Goal: Check status: Check status

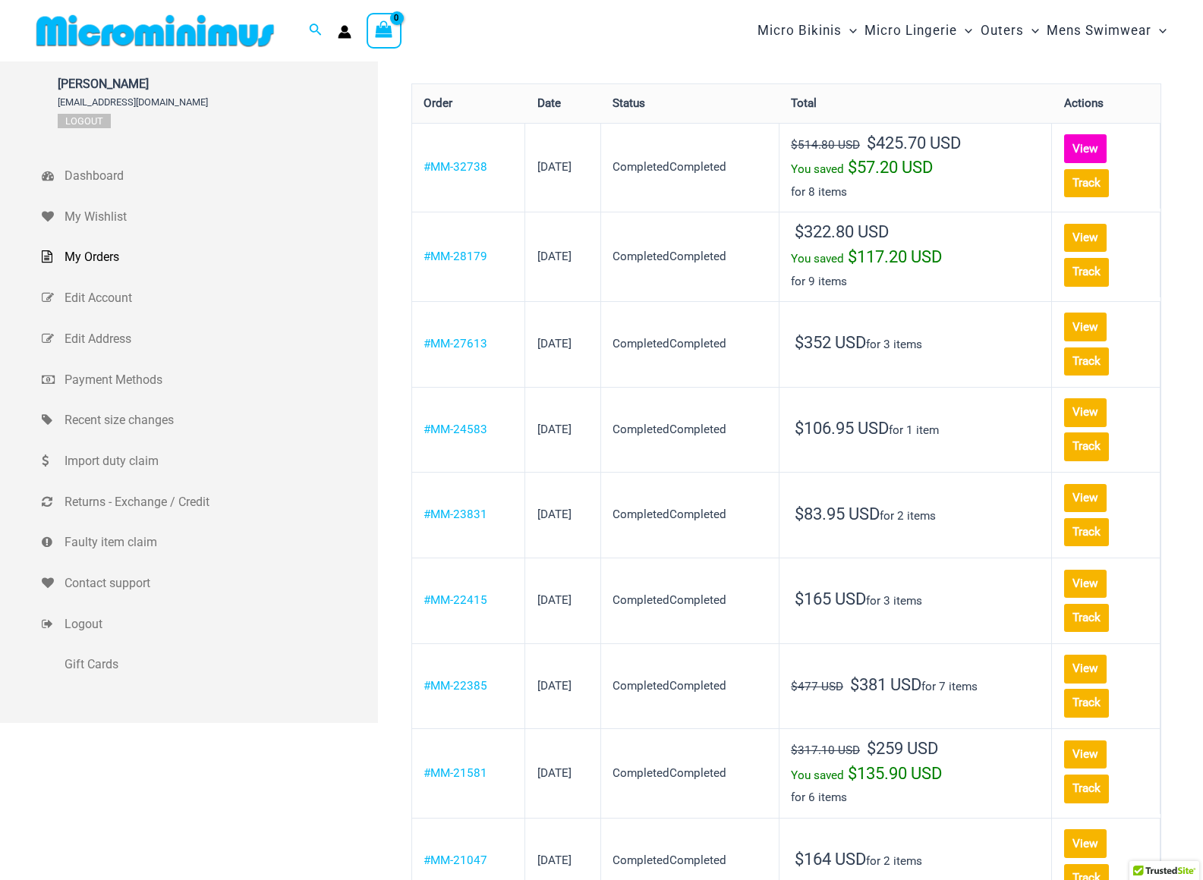
click at [1064, 149] on link "View" at bounding box center [1085, 148] width 43 height 29
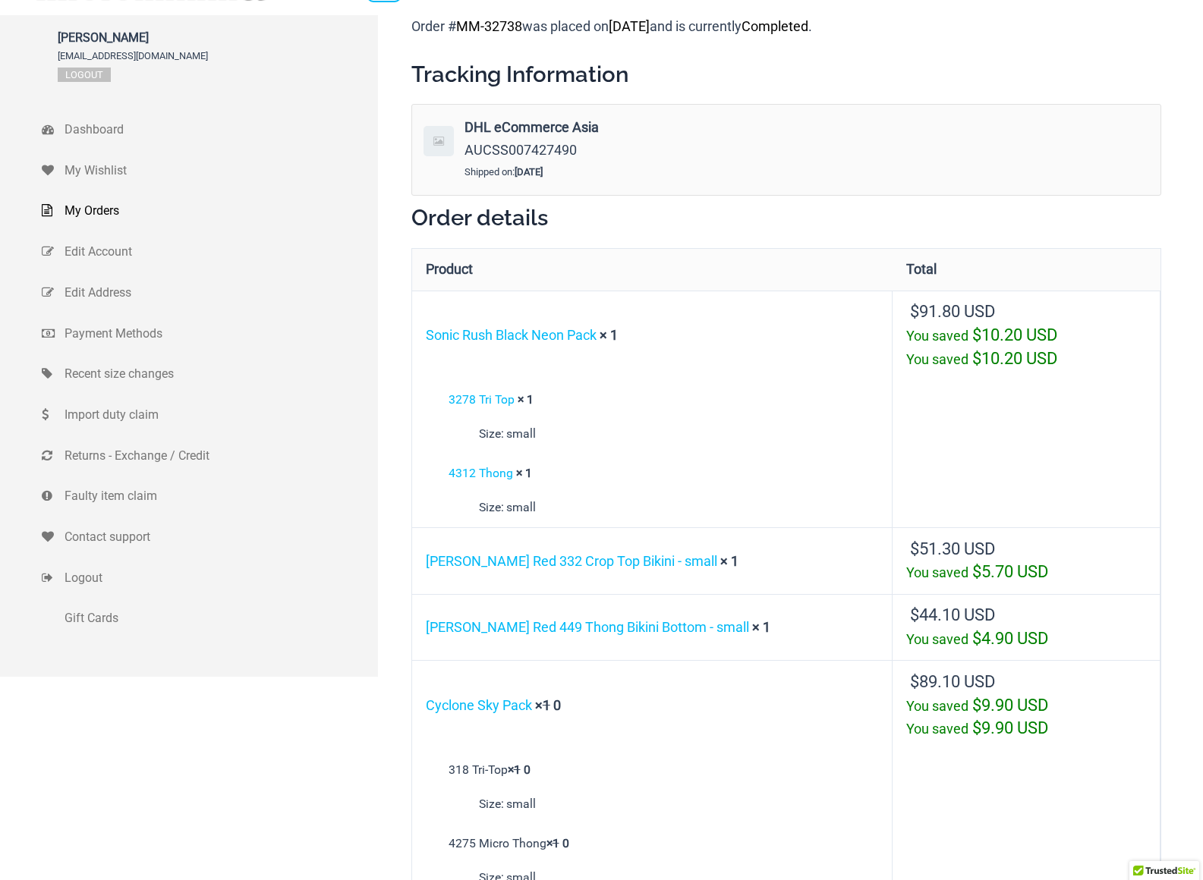
scroll to position [112, 0]
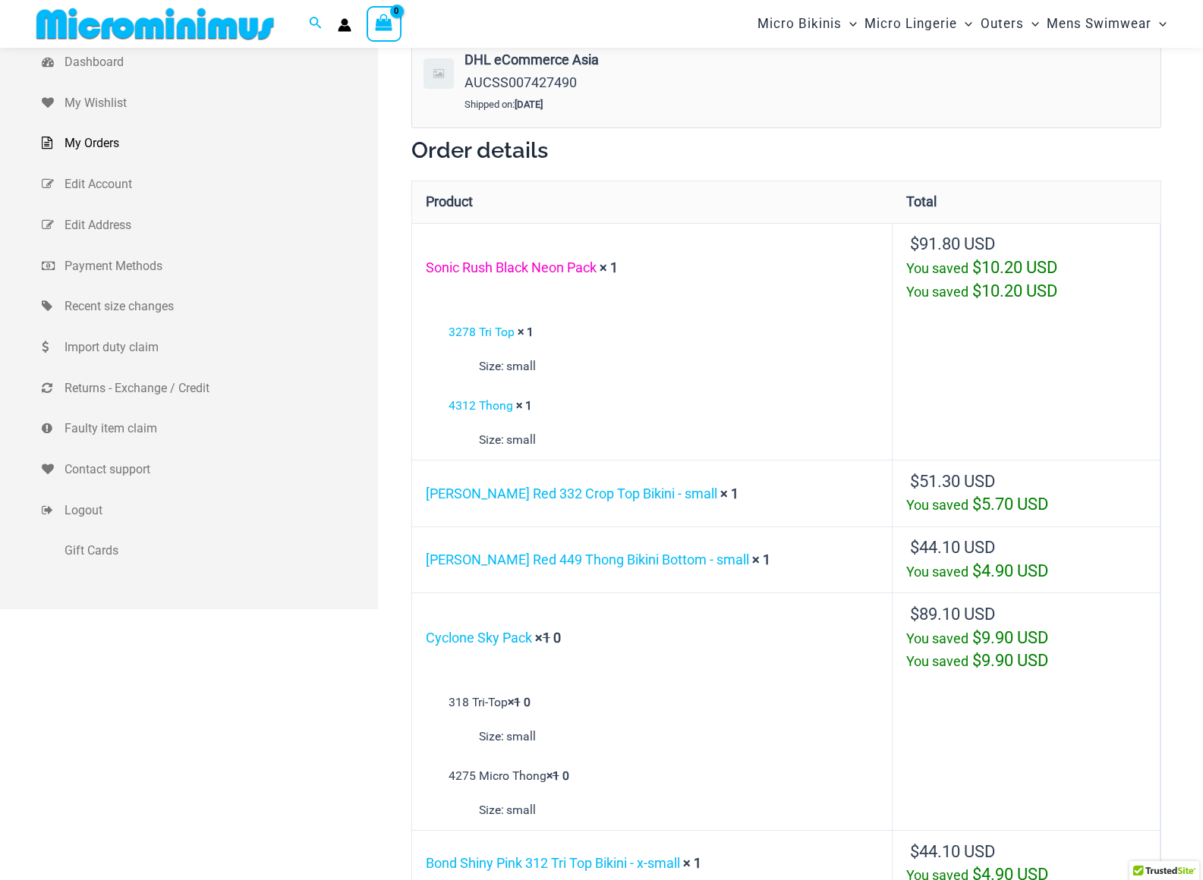
click at [508, 263] on link "Sonic Rush Black Neon Pack" at bounding box center [511, 268] width 171 height 16
click at [618, 487] on link "[PERSON_NAME] Red 332 Crop Top Bikini - small" at bounding box center [571, 494] width 291 height 16
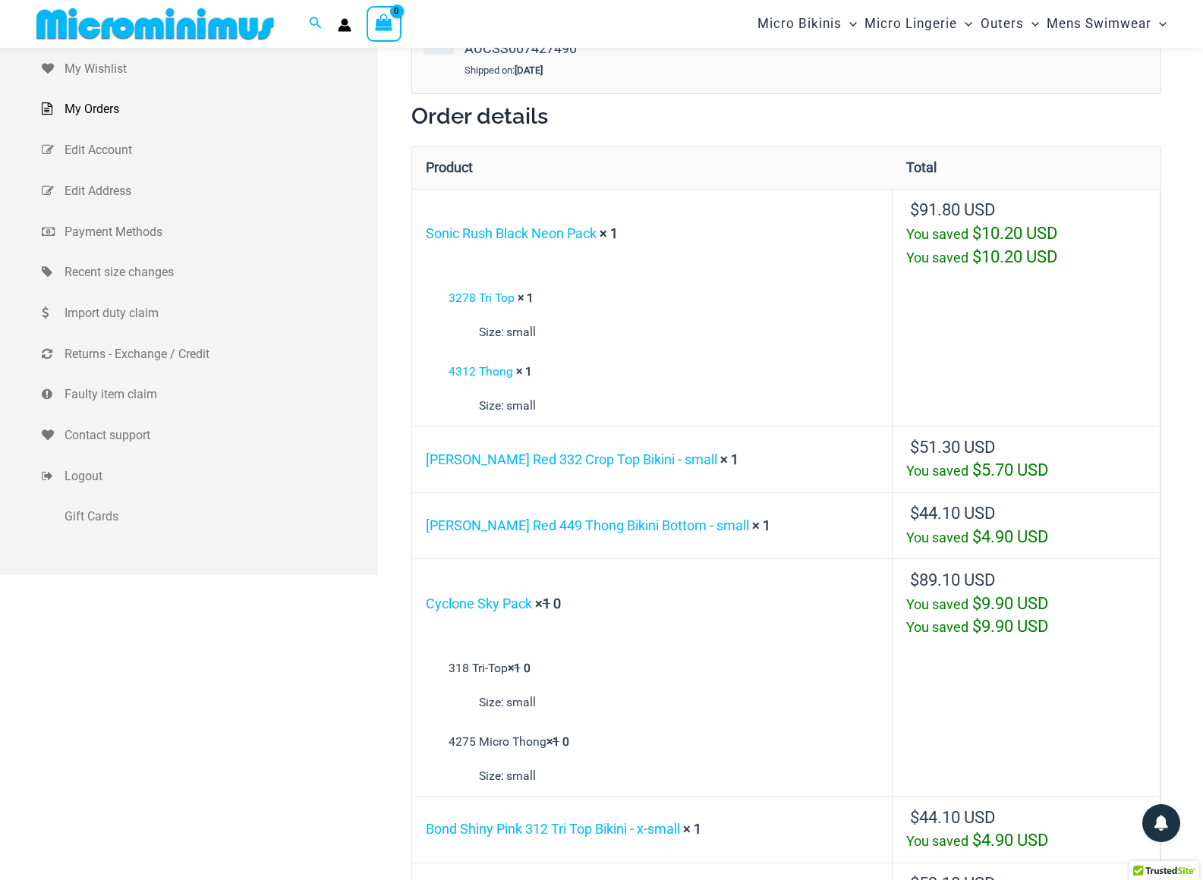
scroll to position [323, 0]
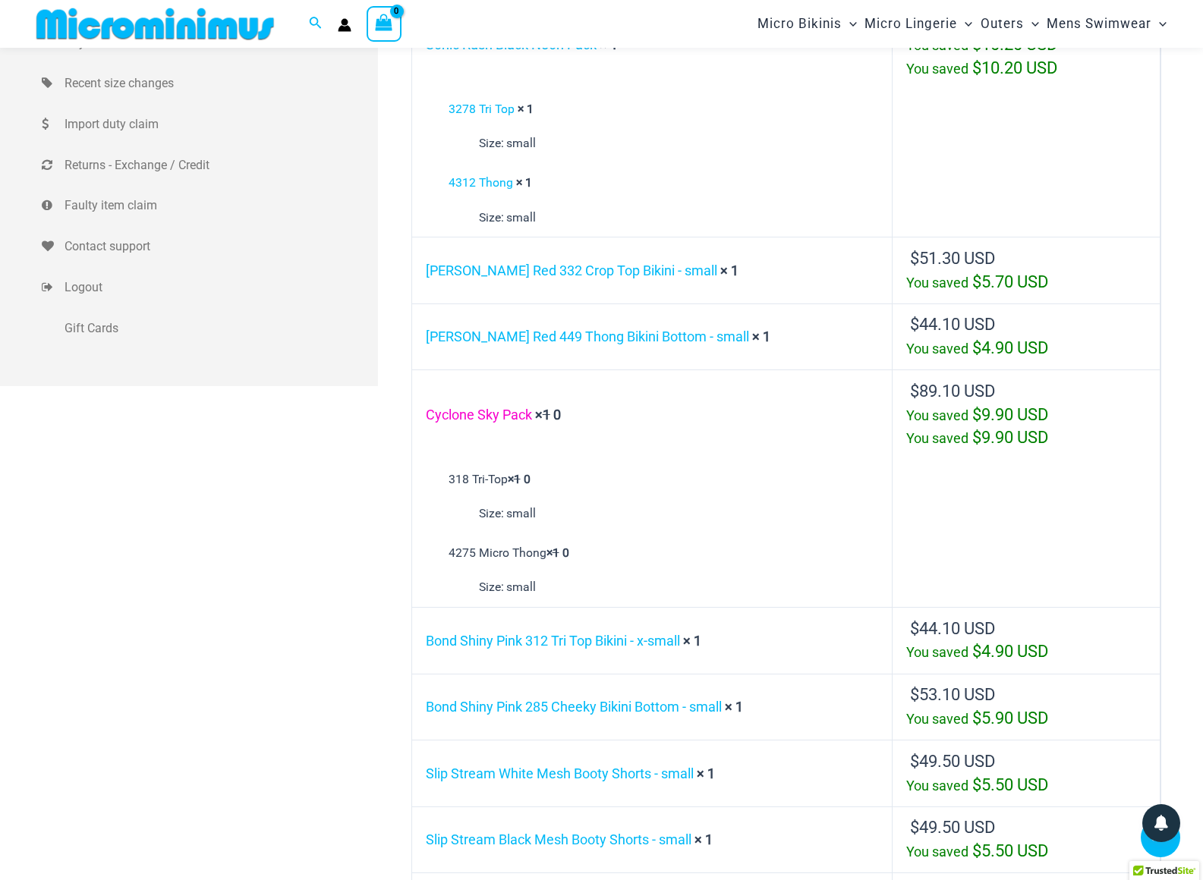
click at [477, 407] on link "Cyclone Sky Pack" at bounding box center [479, 415] width 106 height 16
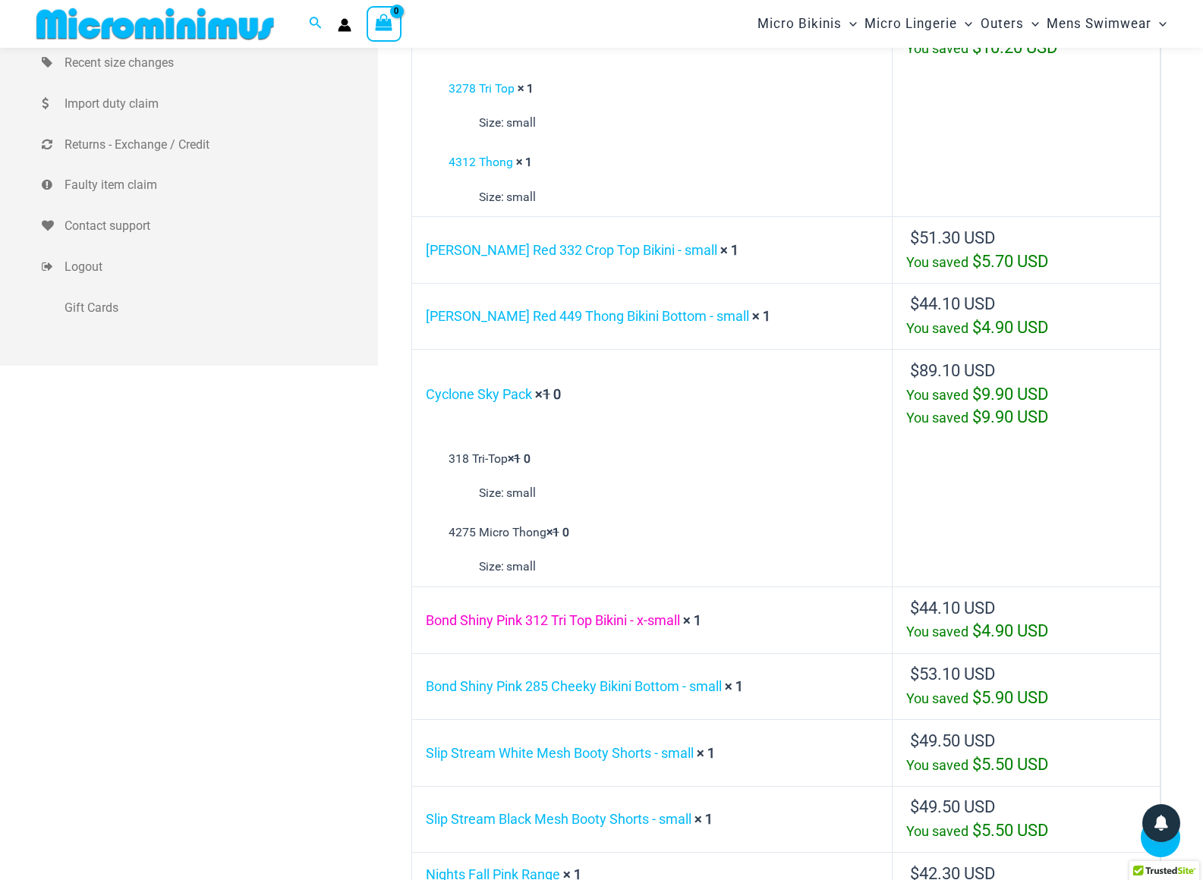
scroll to position [481, 0]
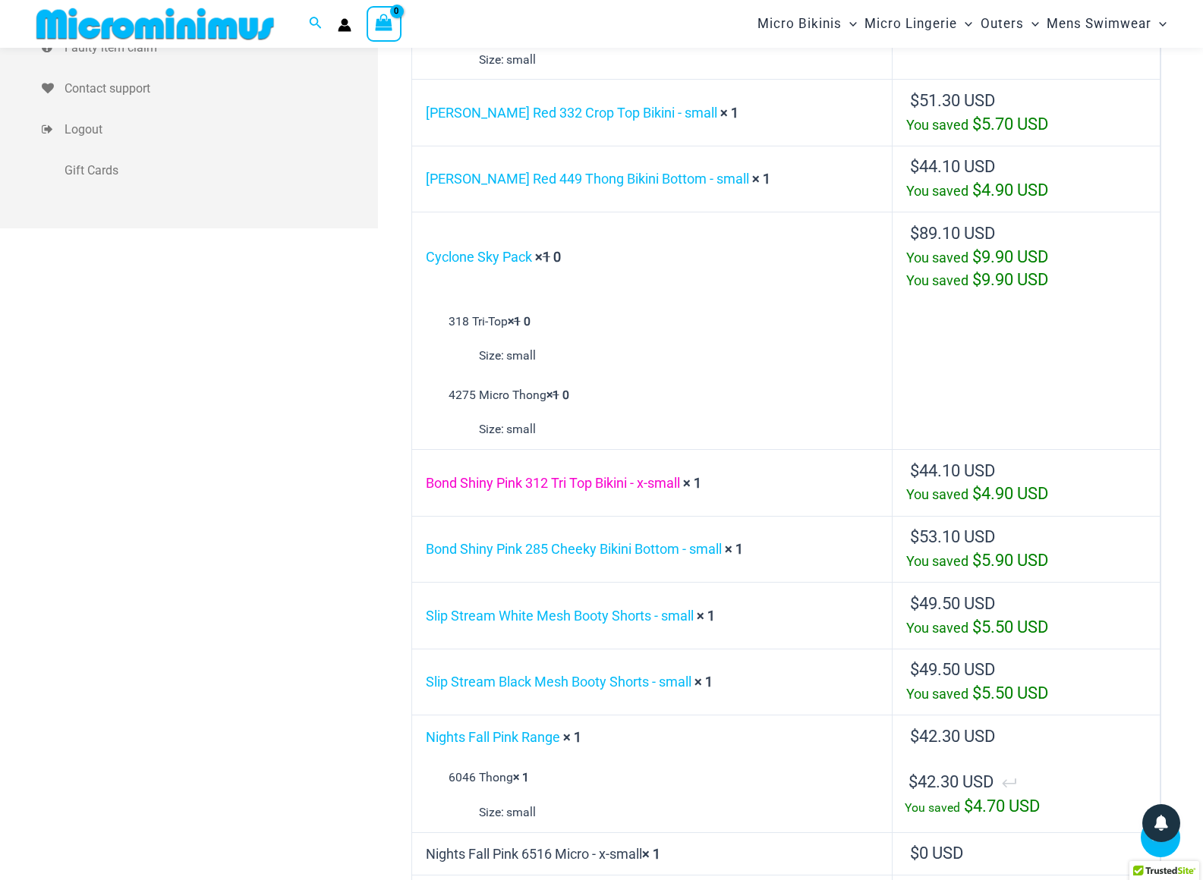
click at [535, 475] on link "Bond Shiny Pink 312 Tri Top Bikini - x-small" at bounding box center [553, 483] width 254 height 16
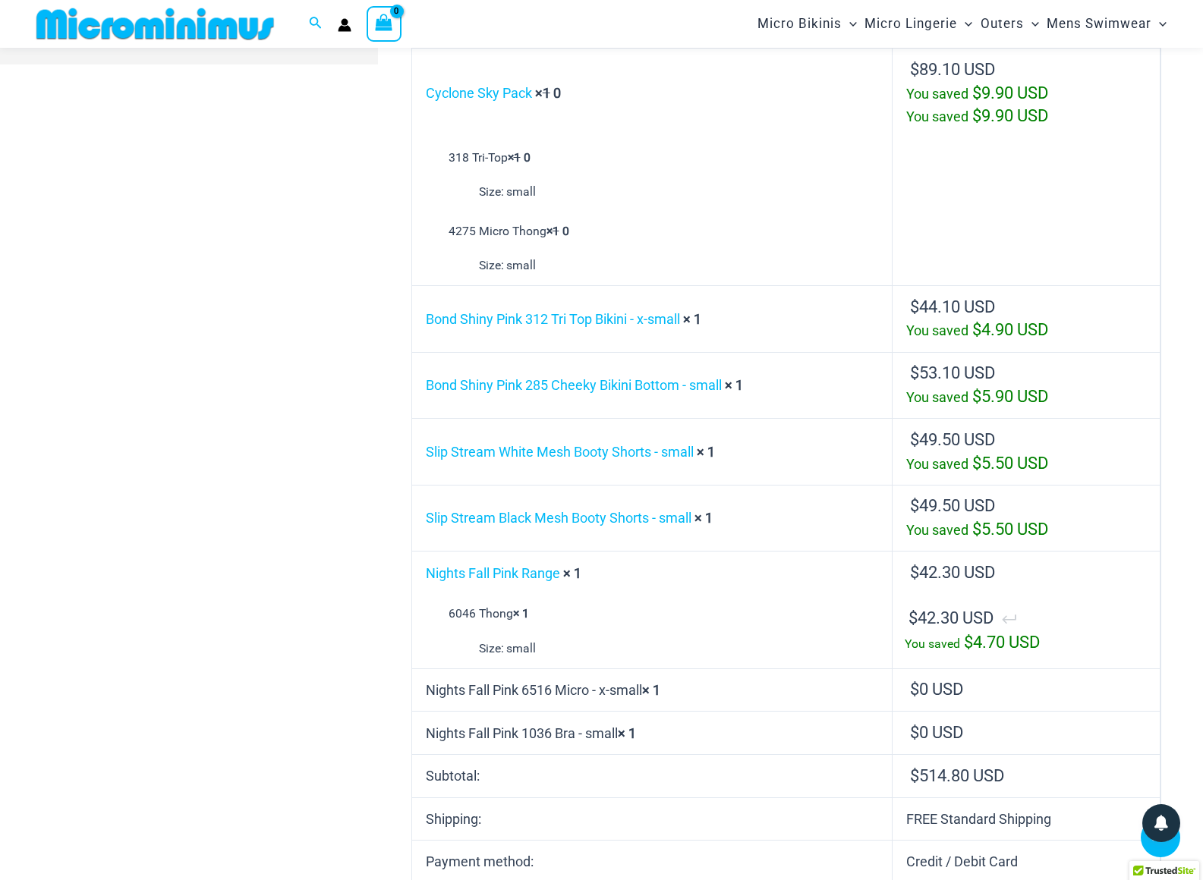
scroll to position [648, 0]
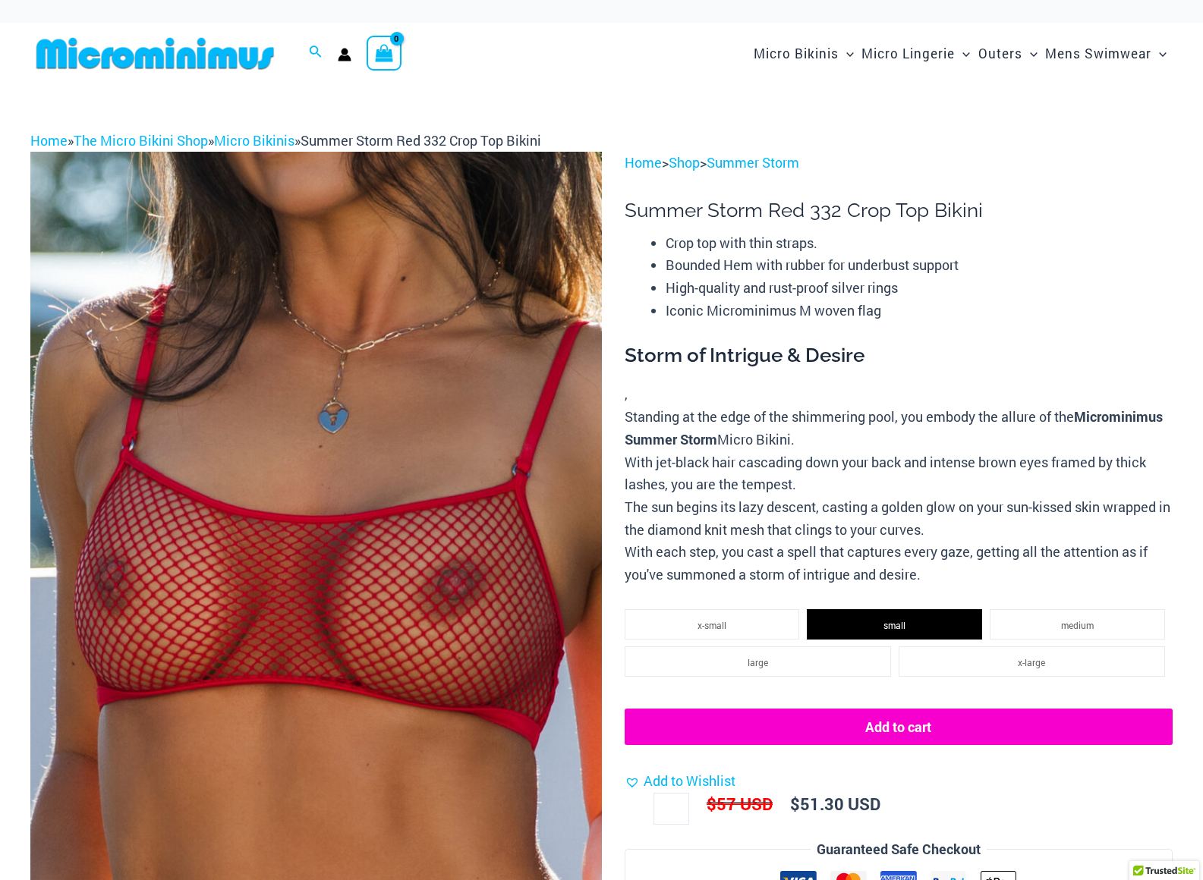
select select
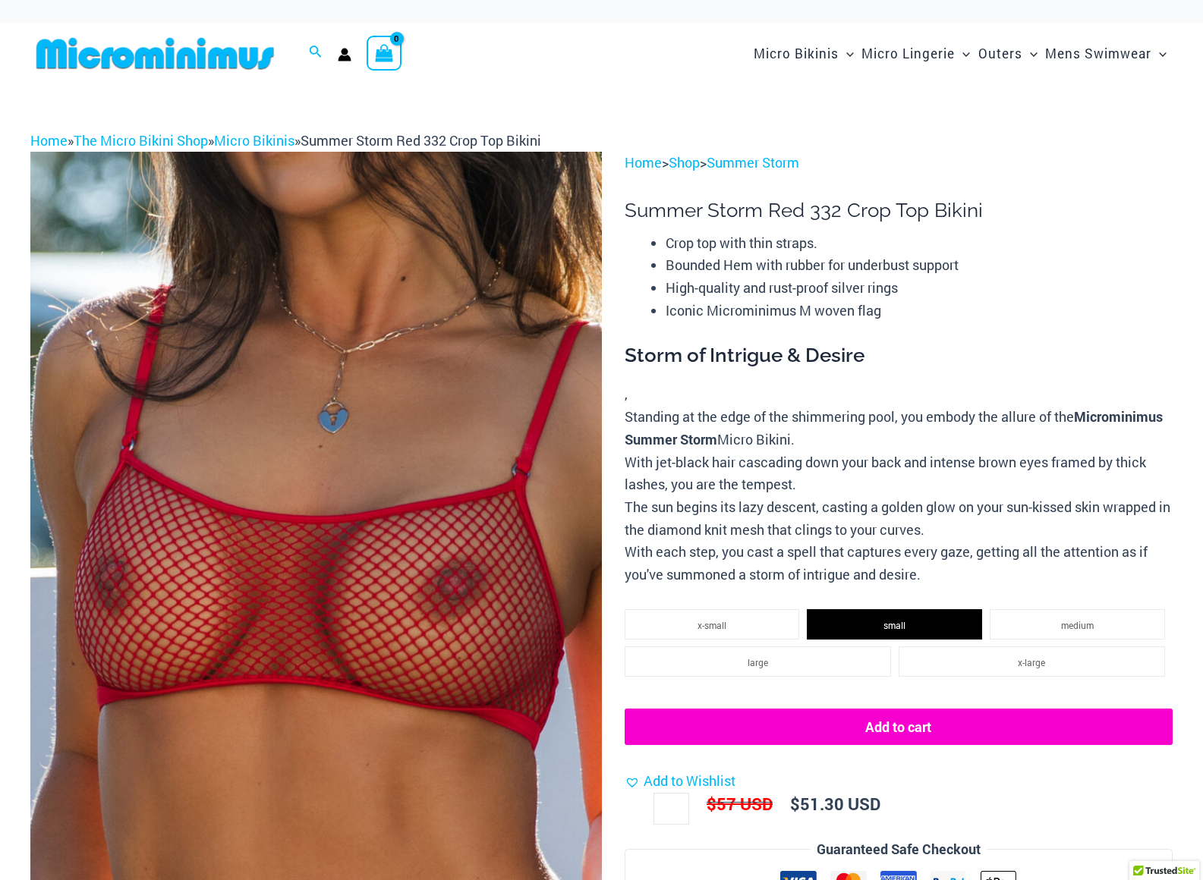
select select
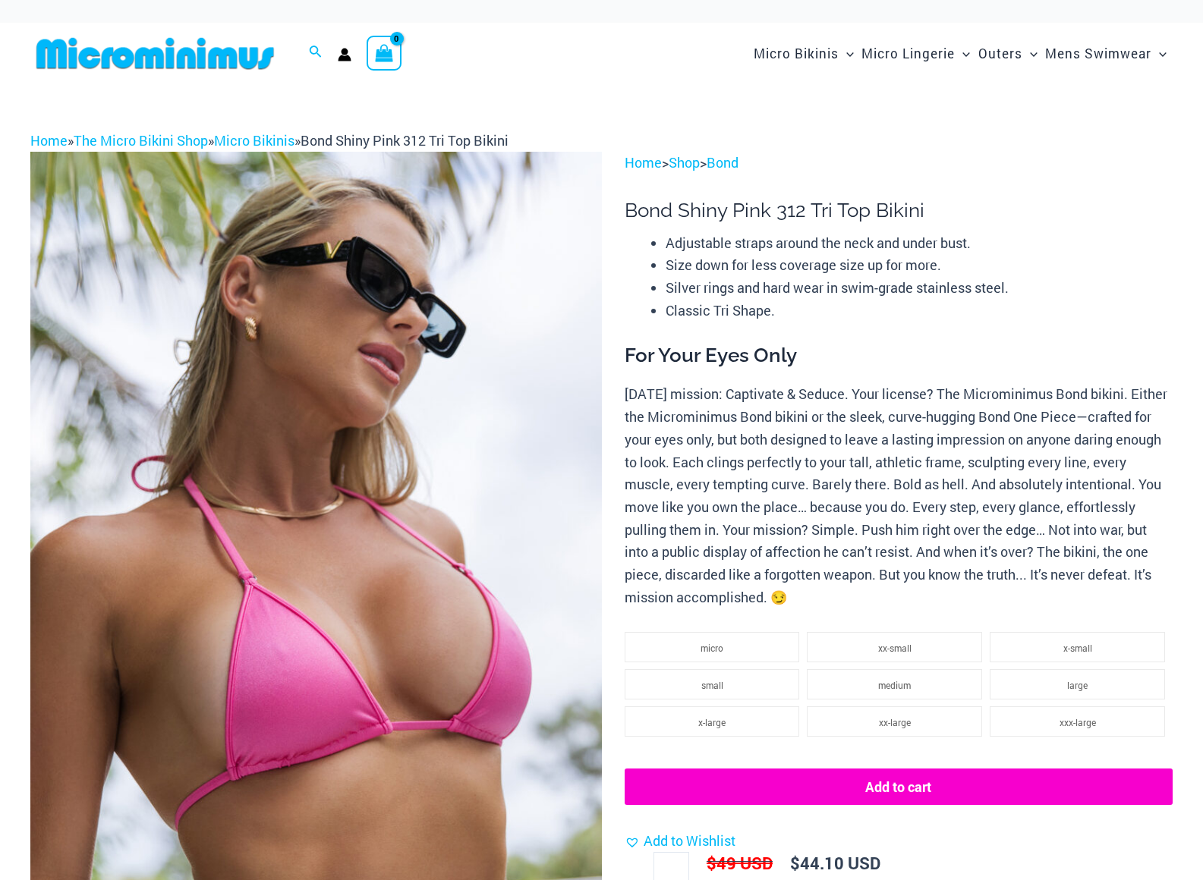
select select
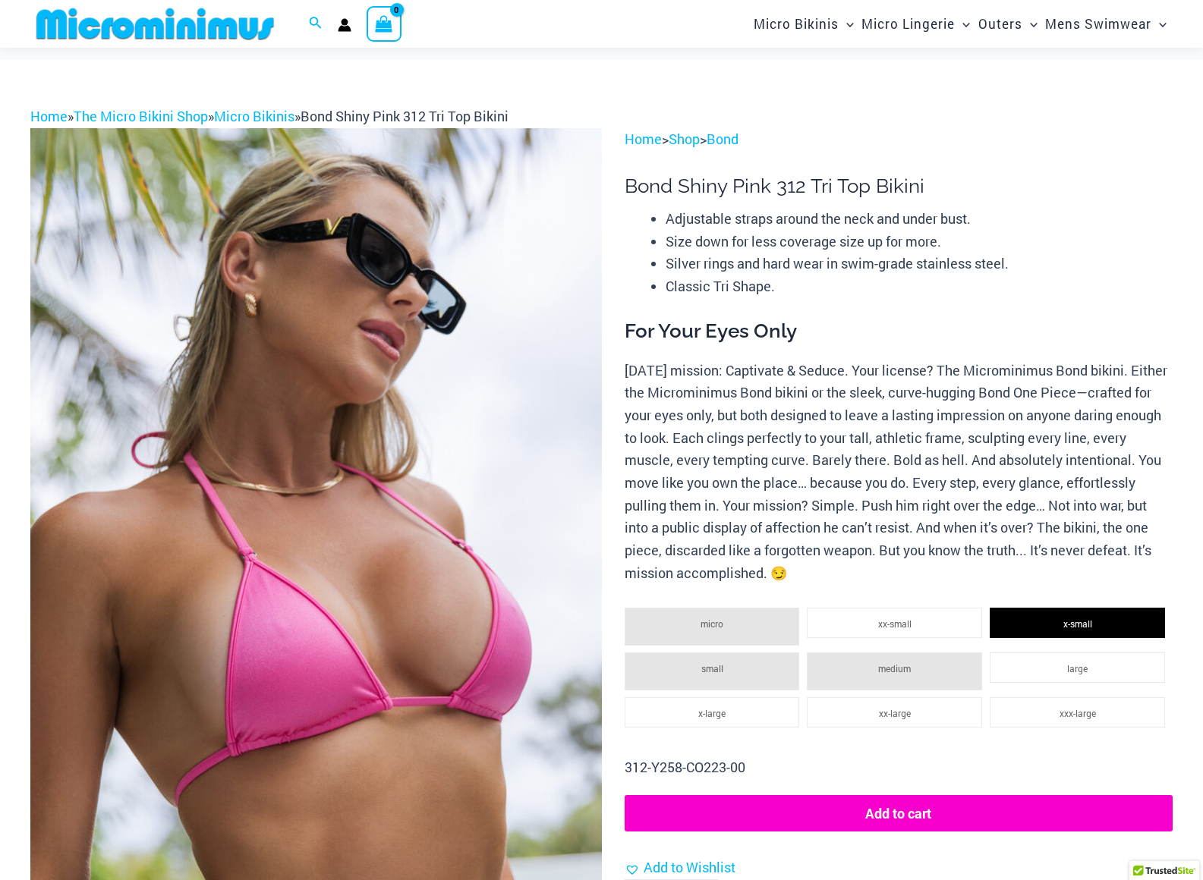
scroll to position [117, 0]
